Goal: Task Accomplishment & Management: Manage account settings

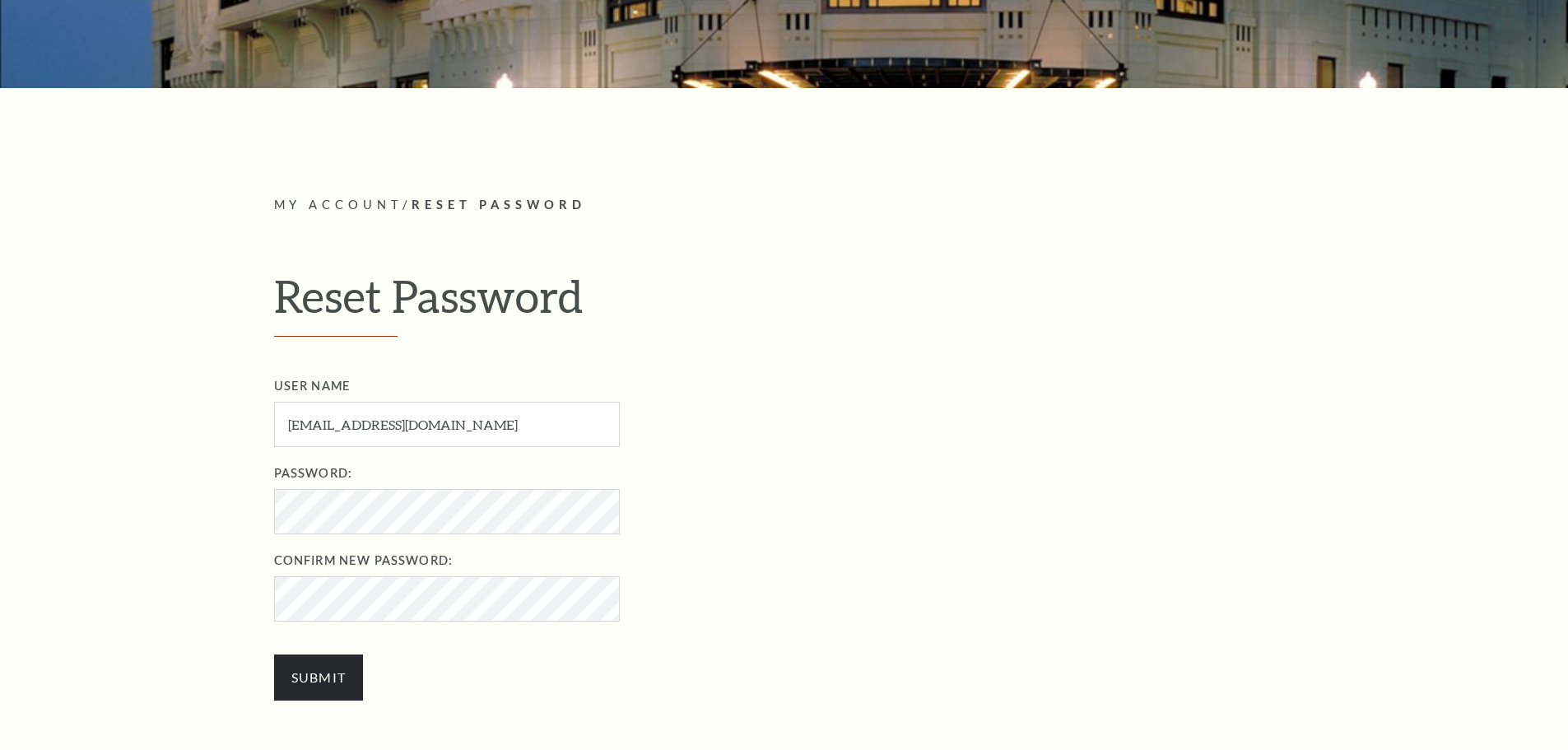
scroll to position [577, 0]
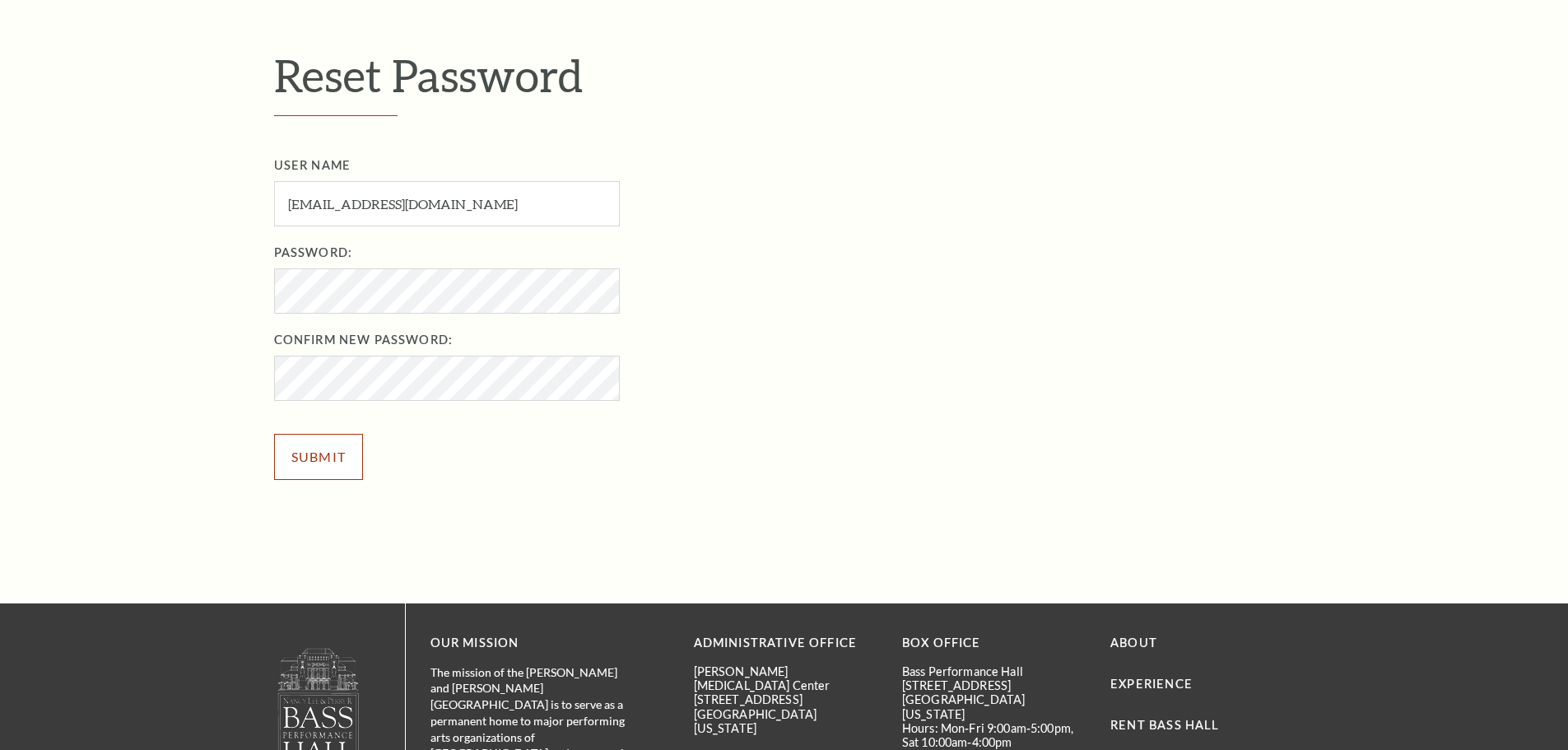
click at [330, 451] on input "Submit" at bounding box center [319, 457] width 90 height 46
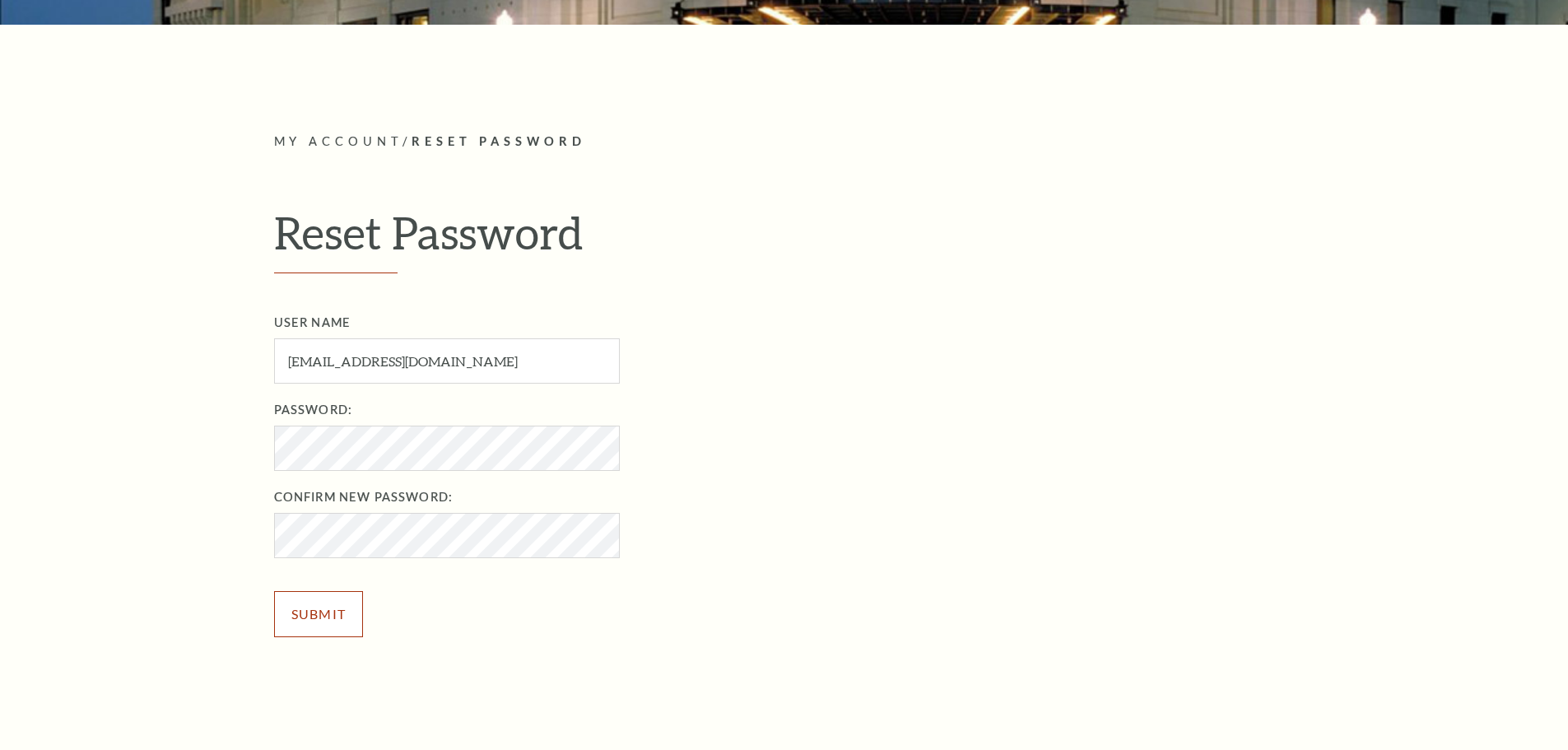
scroll to position [411, 0]
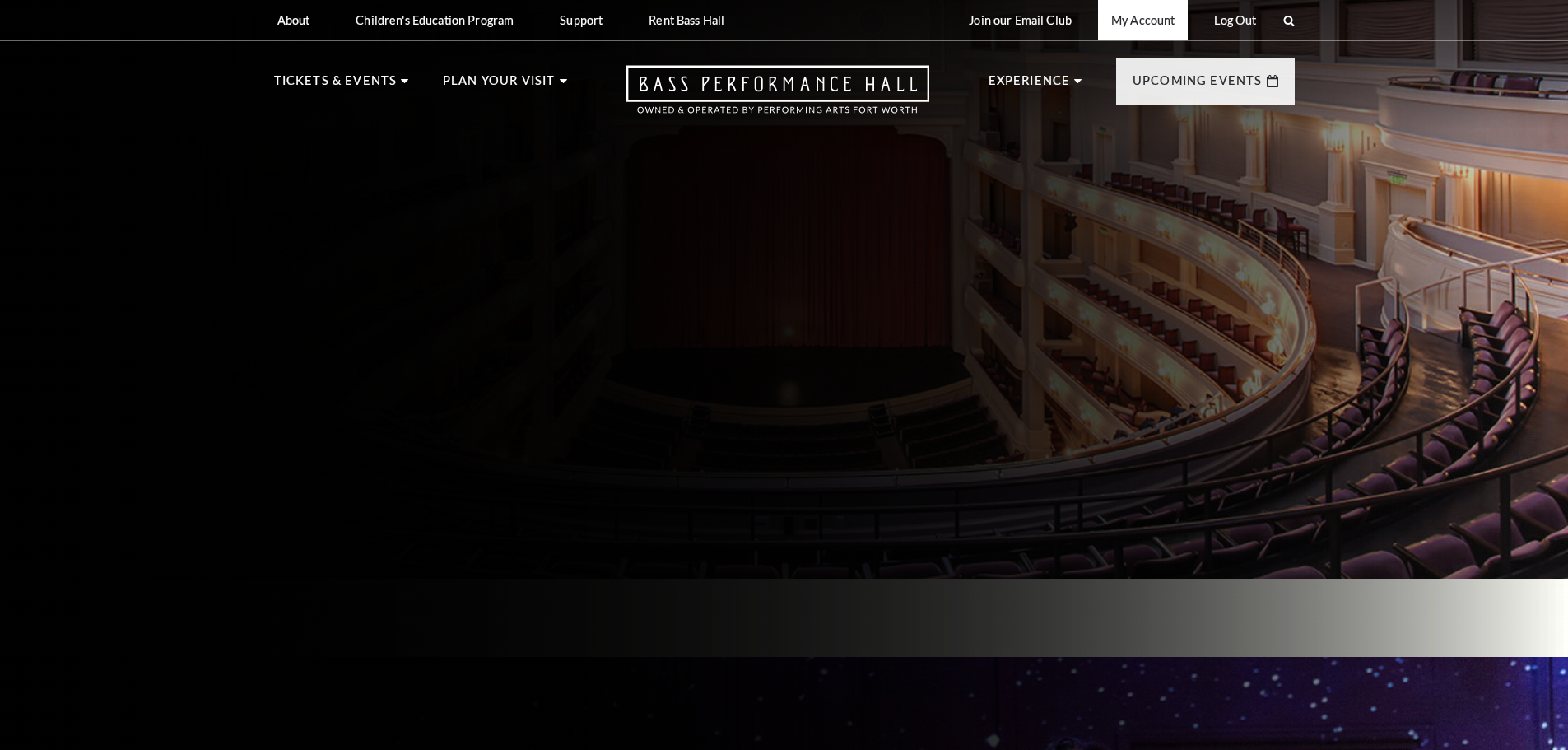
click at [1160, 23] on link "My Account" at bounding box center [1143, 20] width 90 height 41
